Goal: Find specific page/section: Find specific page/section

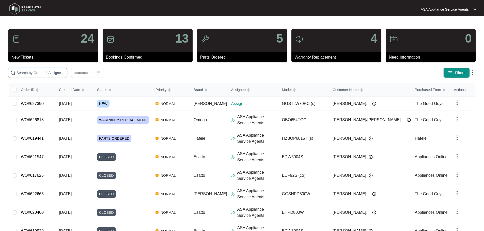
click at [49, 72] on input "text" at bounding box center [41, 73] width 48 height 6
paste input "627390"
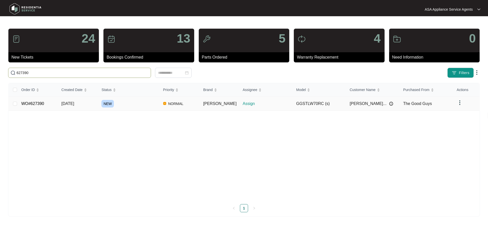
type input "627390"
click at [103, 103] on td "NEW" at bounding box center [127, 104] width 61 height 14
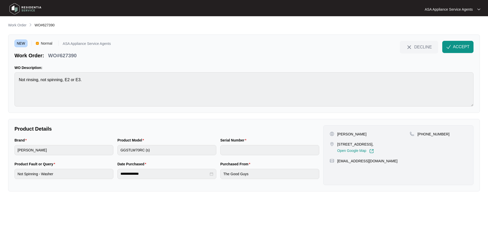
click at [360, 130] on div "[PERSON_NAME] [STREET_ADDRESS], Open Google Map [PHONE_NUMBER] [EMAIL_ADDRESS][…" at bounding box center [398, 156] width 150 height 60
click at [362, 134] on p "[PERSON_NAME]" at bounding box center [351, 134] width 29 height 5
copy p "[PERSON_NAME]"
click at [341, 134] on p "[PERSON_NAME]" at bounding box center [351, 134] width 29 height 5
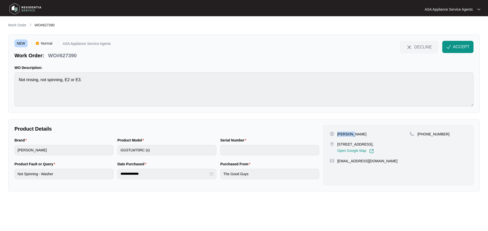
click at [341, 134] on p "[PERSON_NAME]" at bounding box center [351, 134] width 29 height 5
copy p "[PERSON_NAME]"
drag, startPoint x: 337, startPoint y: 145, endPoint x: 364, endPoint y: 145, distance: 26.7
click at [364, 145] on p "[STREET_ADDRESS]," at bounding box center [355, 144] width 37 height 5
copy p "[STREET_ADDRESS]"
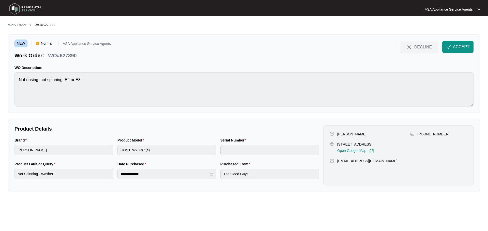
click at [371, 145] on p "[STREET_ADDRESS]," at bounding box center [355, 144] width 37 height 5
copy p "Joondalup"
drag, startPoint x: 424, startPoint y: 134, endPoint x: 453, endPoint y: 135, distance: 29.2
click at [453, 135] on div "[PHONE_NUMBER]" at bounding box center [438, 134] width 57 height 5
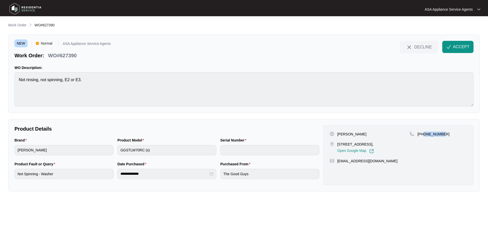
copy p "421476165"
drag, startPoint x: 405, startPoint y: 162, endPoint x: 335, endPoint y: 162, distance: 69.4
click at [335, 162] on div "[EMAIL_ADDRESS][DOMAIN_NAME]" at bounding box center [398, 161] width 137 height 5
copy div "[EMAIL_ADDRESS][DOMAIN_NAME]"
click at [0, 90] on html "**********" at bounding box center [244, 115] width 488 height 231
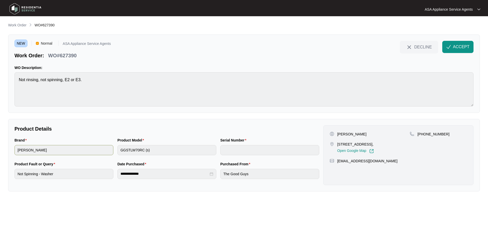
click at [109, 152] on div "Brand [PERSON_NAME] Product Model GGSTLW70RC (s) Serial Number" at bounding box center [166, 150] width 309 height 24
drag, startPoint x: 78, startPoint y: 54, endPoint x: 45, endPoint y: 58, distance: 33.5
click at [45, 58] on div "Work Order: WO#627390" at bounding box center [45, 54] width 66 height 9
copy div "WO#627390"
click at [74, 55] on p "WO#627390" at bounding box center [62, 55] width 28 height 7
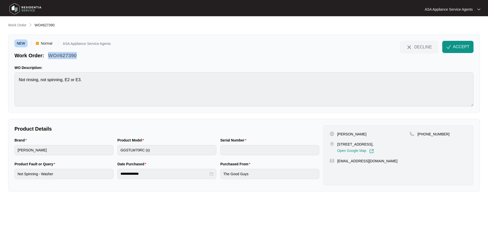
drag, startPoint x: 79, startPoint y: 55, endPoint x: 49, endPoint y: 55, distance: 30.2
click at [49, 55] on div "Work Order: WO#627390" at bounding box center [62, 54] width 96 height 9
copy p "WO#627390"
click at [448, 46] on img "button" at bounding box center [448, 47] width 5 height 5
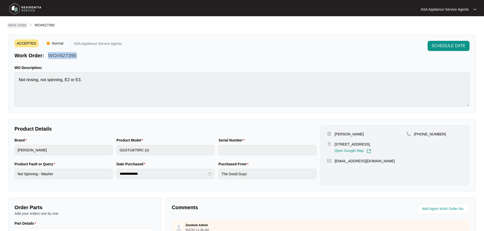
click at [18, 24] on p "Work Order" at bounding box center [17, 25] width 18 height 5
